Goal: Find specific page/section: Find specific page/section

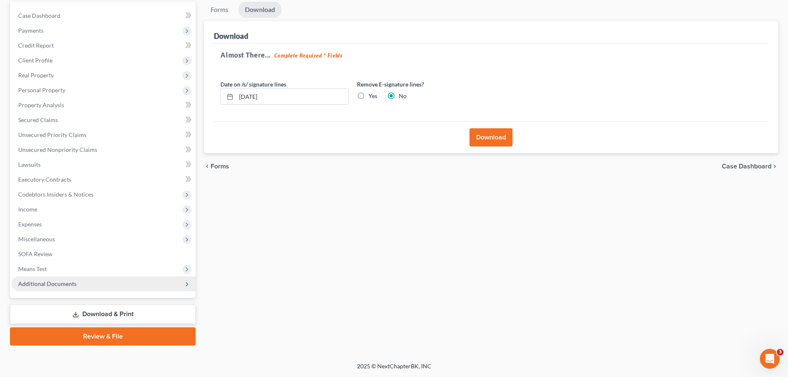
click at [68, 283] on span "Additional Documents" at bounding box center [47, 283] width 58 height 7
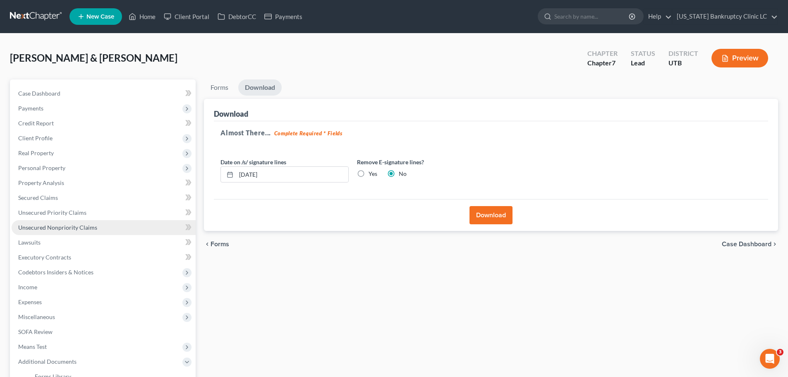
click at [96, 227] on link "Unsecured Nonpriority Claims" at bounding box center [104, 227] width 184 height 15
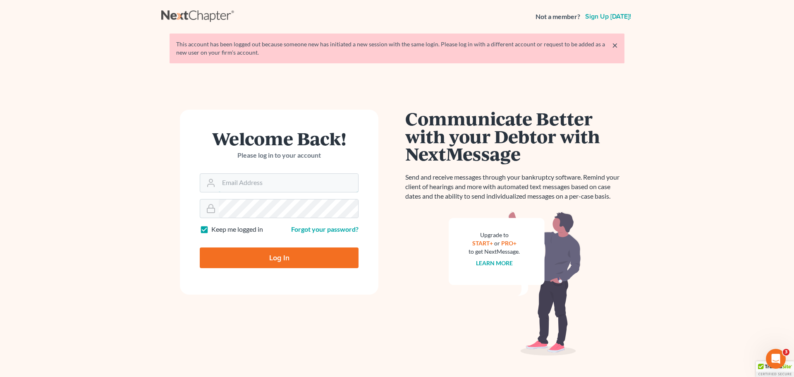
type input "[PERSON_NAME][EMAIL_ADDRESS][DOMAIN_NAME]"
click at [270, 257] on input "Log In" at bounding box center [279, 257] width 159 height 21
type input "Thinking..."
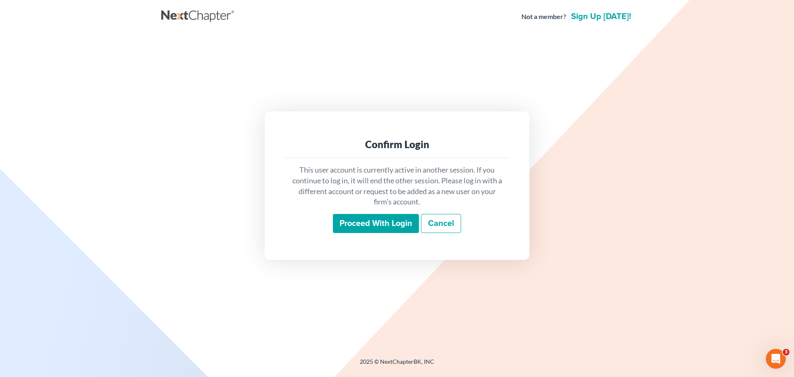
click at [368, 222] on input "Proceed with login" at bounding box center [376, 223] width 86 height 19
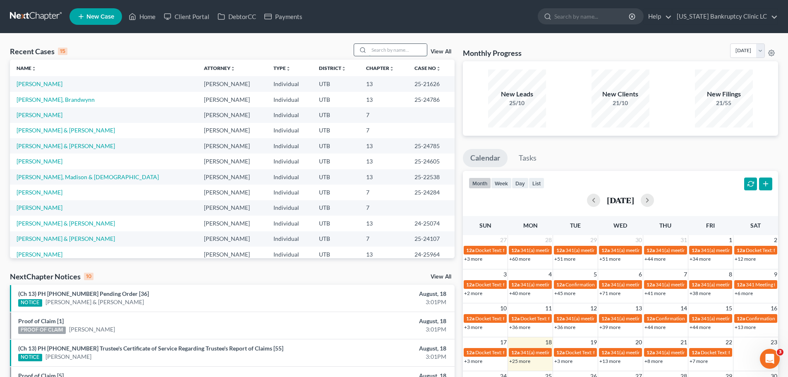
click at [380, 53] on input "search" at bounding box center [398, 50] width 58 height 12
type input "fuhriman"
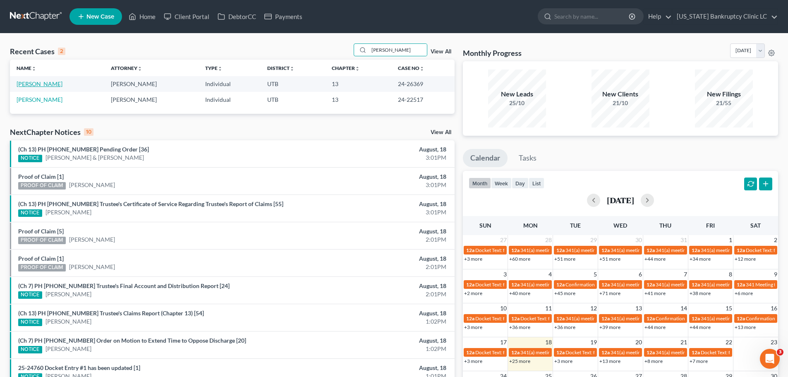
click at [27, 84] on link "[PERSON_NAME]" at bounding box center [40, 83] width 46 height 7
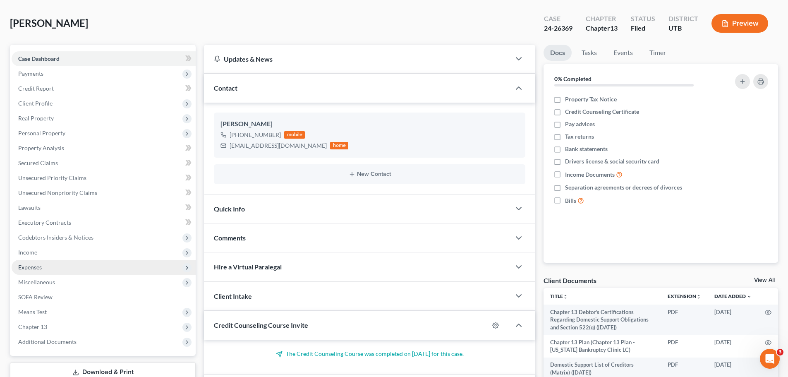
scroll to position [83, 0]
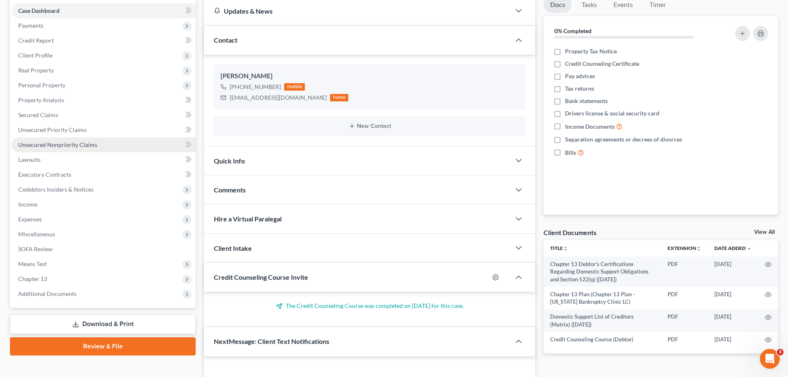
click at [77, 148] on span "Unsecured Nonpriority Claims" at bounding box center [57, 144] width 79 height 7
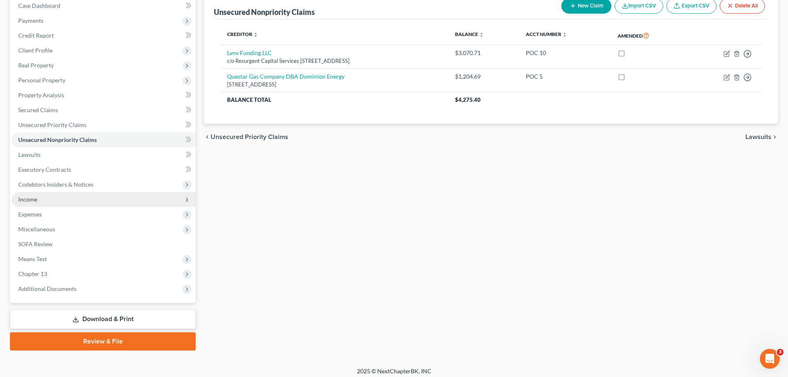
scroll to position [93, 0]
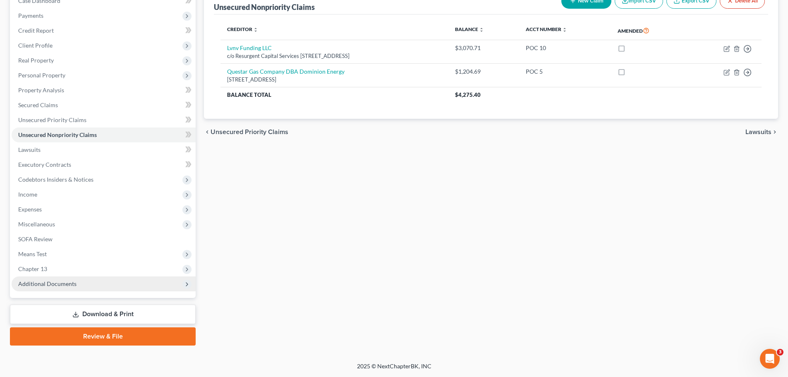
click at [89, 281] on span "Additional Documents" at bounding box center [104, 283] width 184 height 15
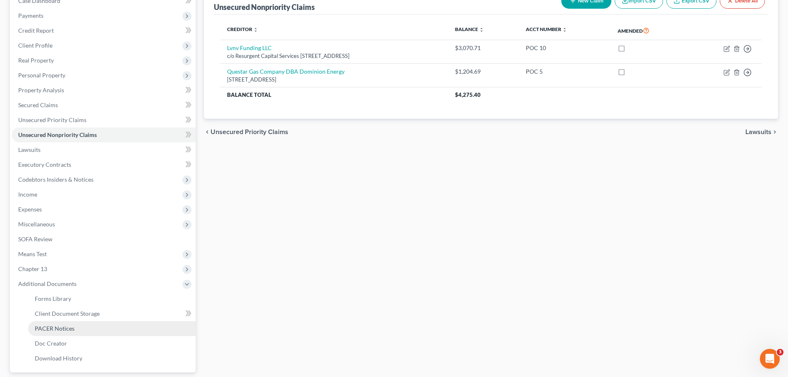
click at [79, 324] on link "PACER Notices" at bounding box center [111, 328] width 167 height 15
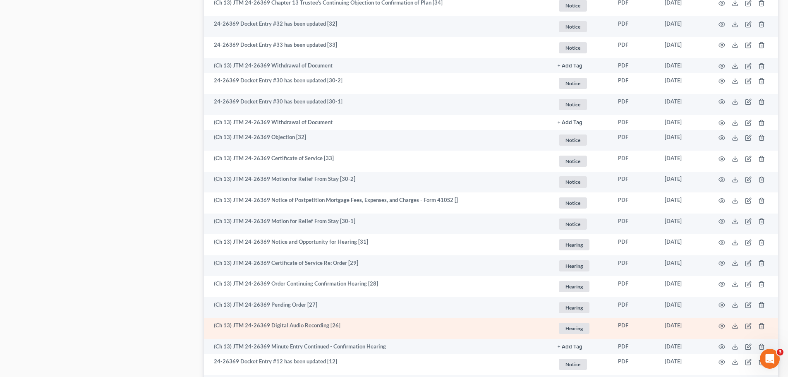
scroll to position [538, 0]
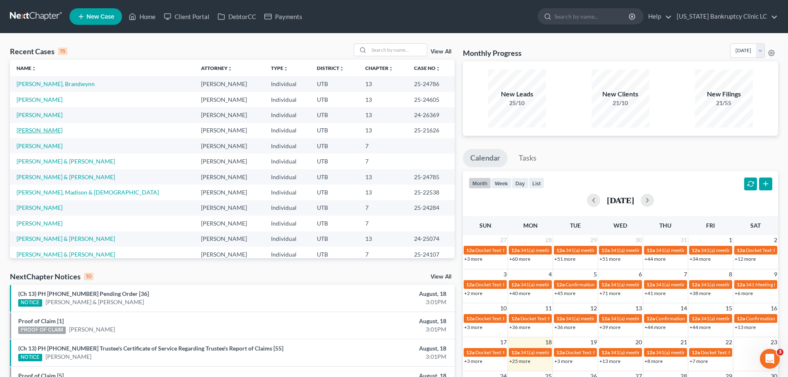
click at [39, 129] on link "[PERSON_NAME]" at bounding box center [40, 130] width 46 height 7
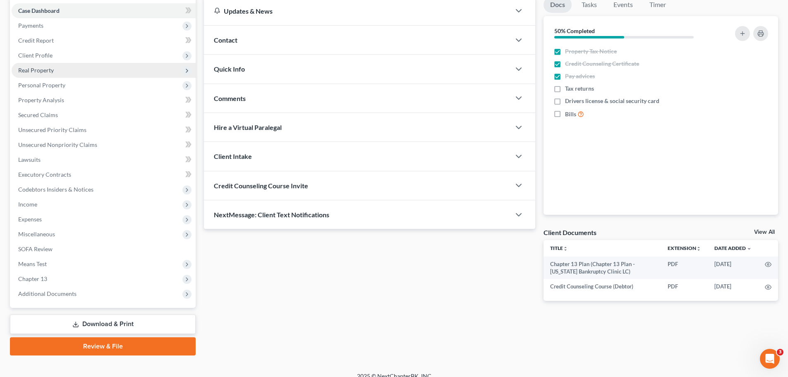
scroll to position [93, 0]
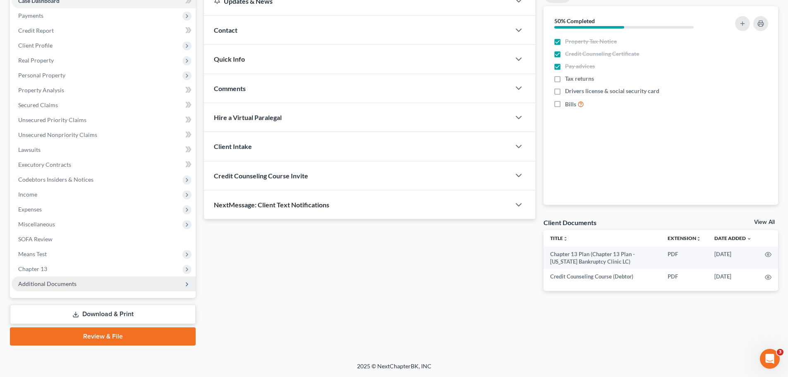
click at [67, 284] on span "Additional Documents" at bounding box center [47, 283] width 58 height 7
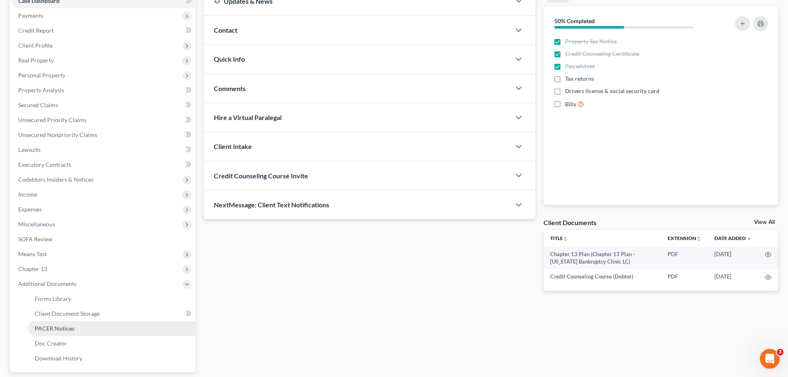
click at [62, 327] on span "PACER Notices" at bounding box center [55, 328] width 40 height 7
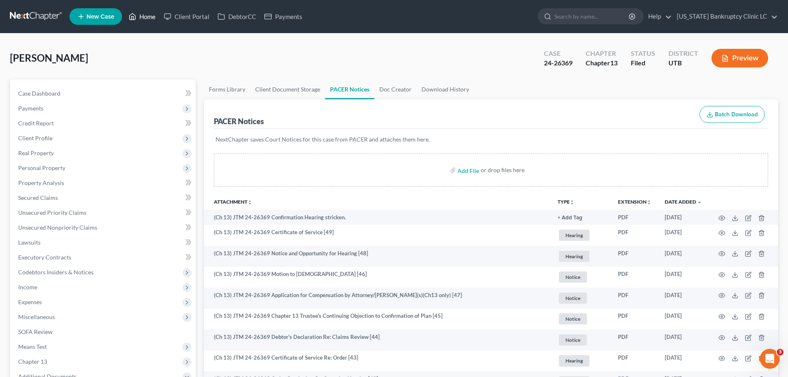
click at [140, 12] on link "Home" at bounding box center [141, 16] width 35 height 15
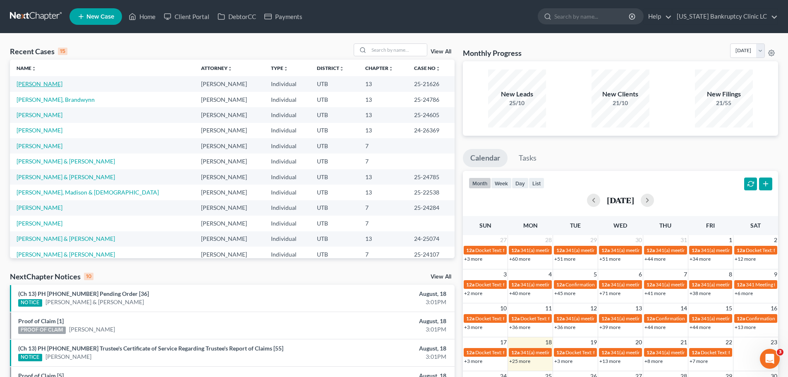
click at [21, 84] on link "[PERSON_NAME]" at bounding box center [40, 83] width 46 height 7
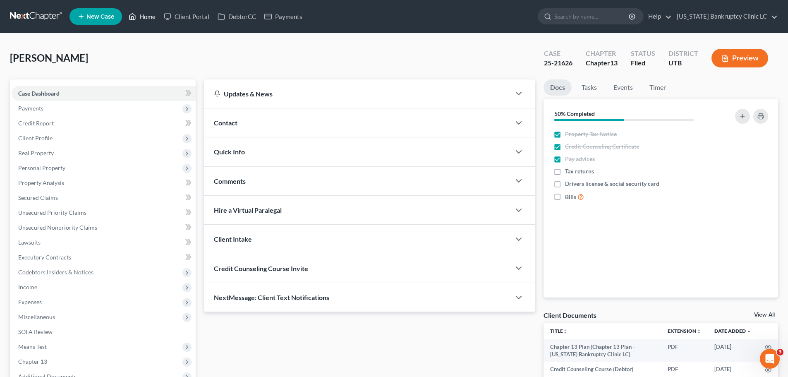
click at [153, 18] on link "Home" at bounding box center [141, 16] width 35 height 15
